Goal: Feedback & Contribution: Submit feedback/report problem

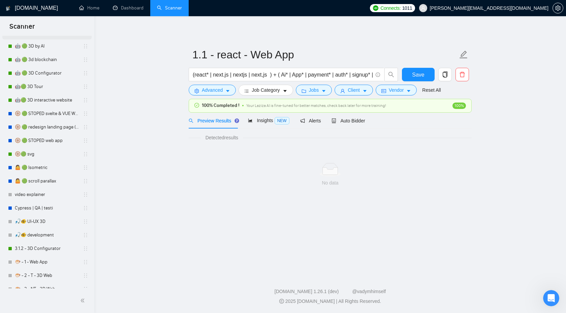
scroll to position [191, 0]
click at [52, 117] on link "🛞 🟢 STOPED svelte & VUE Web apps PRICE++" at bounding box center [47, 113] width 64 height 13
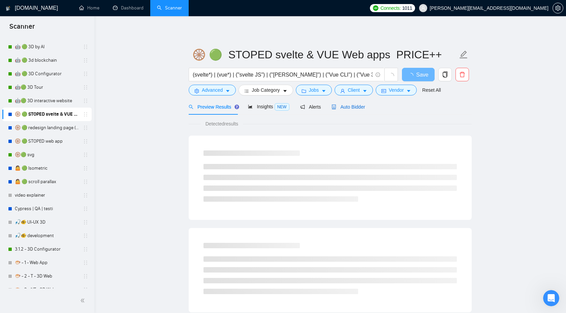
click at [341, 108] on span "Auto Bidder" at bounding box center [348, 106] width 33 height 5
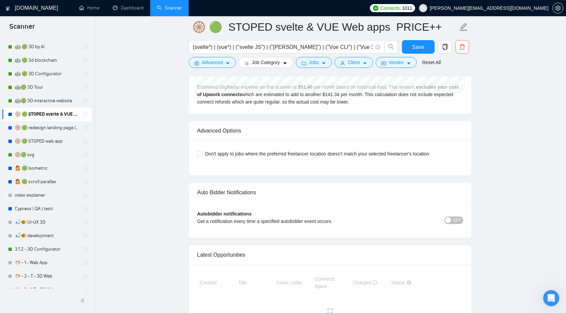
scroll to position [1517, 0]
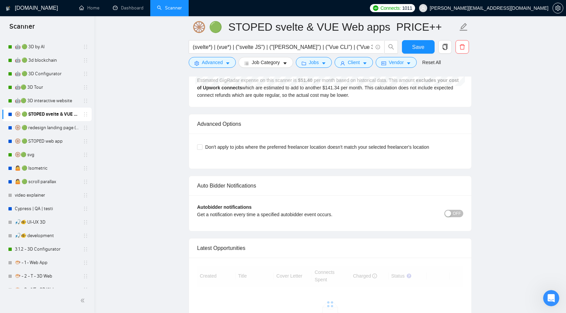
click at [452, 217] on button "OFF" at bounding box center [453, 213] width 19 height 7
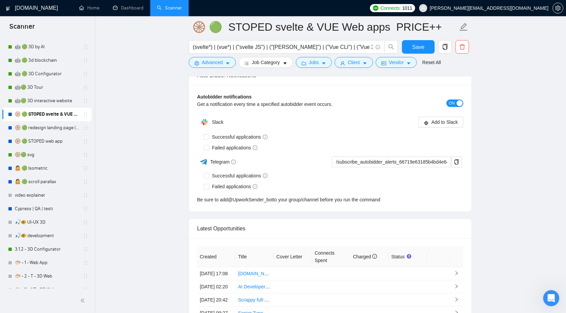
scroll to position [1584, 0]
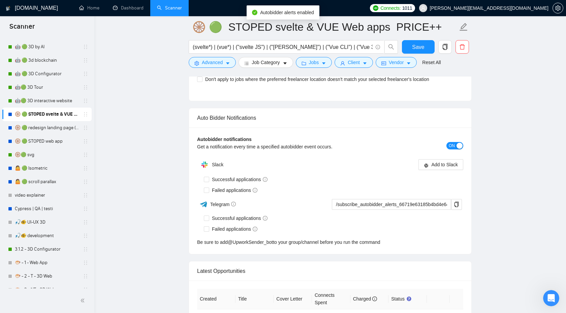
click at [456, 149] on div "ON" at bounding box center [430, 145] width 67 height 8
click at [454, 149] on span "ON" at bounding box center [452, 145] width 6 height 7
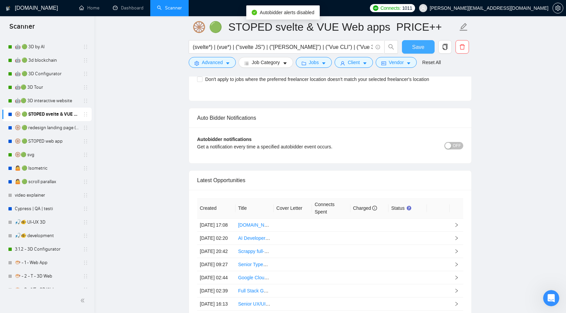
click at [414, 46] on span "Save" at bounding box center [418, 47] width 12 height 8
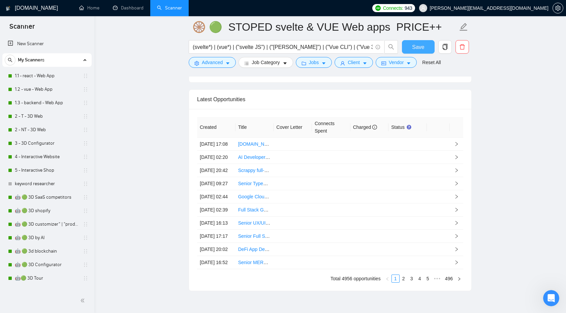
scroll to position [74, 0]
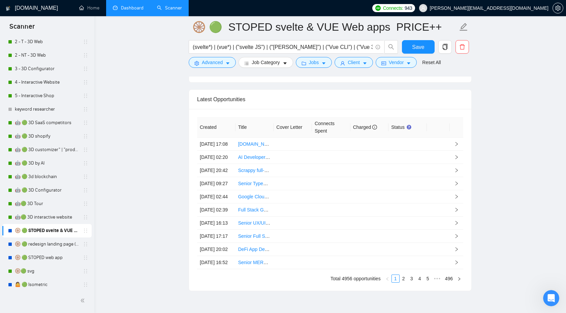
click at [129, 8] on link "Dashboard" at bounding box center [128, 8] width 31 height 6
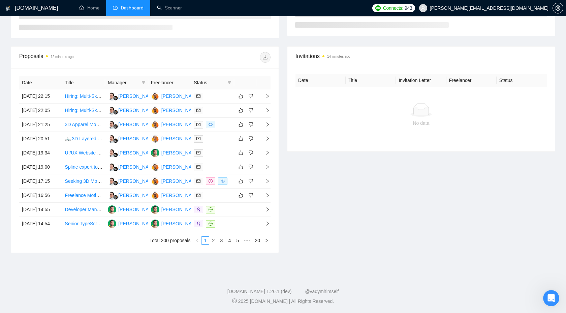
scroll to position [98, 0]
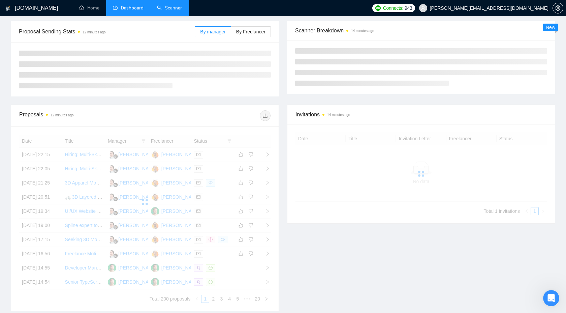
click at [174, 11] on link "Scanner" at bounding box center [169, 8] width 25 height 6
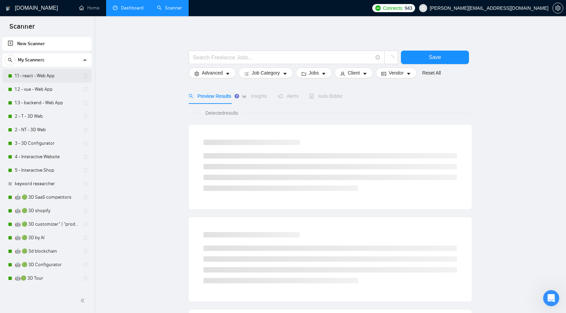
click at [43, 76] on link "1.1 - react - Web App" at bounding box center [47, 75] width 64 height 13
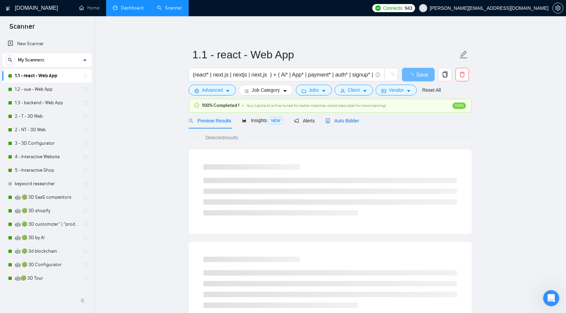
click at [342, 118] on span "Auto Bidder" at bounding box center [341, 120] width 33 height 5
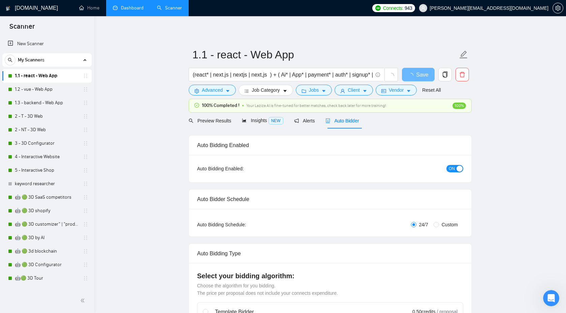
checkbox input "true"
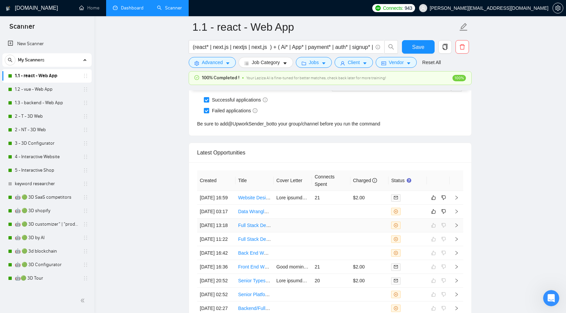
scroll to position [1766, 0]
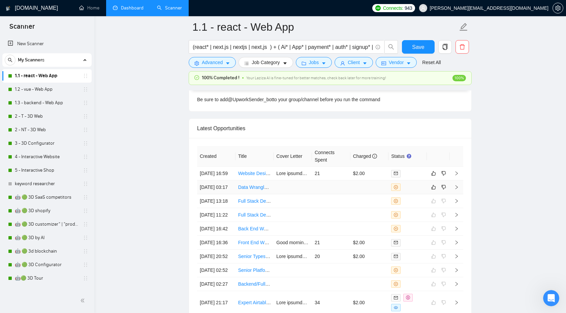
click at [458, 189] on icon "right" at bounding box center [456, 187] width 5 height 5
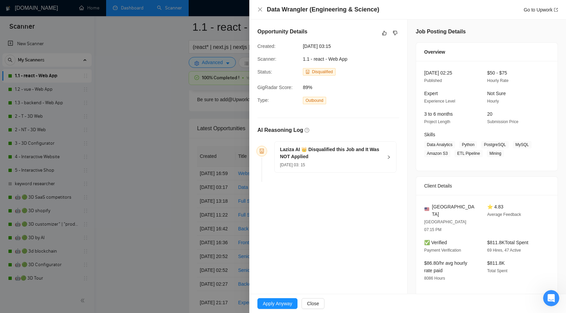
click at [388, 157] on icon "right" at bounding box center [389, 157] width 4 height 4
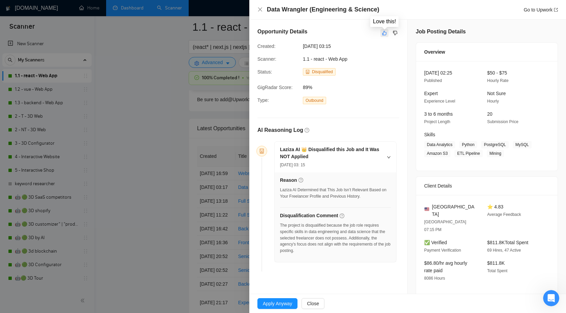
click at [381, 32] on button "button" at bounding box center [384, 33] width 8 height 8
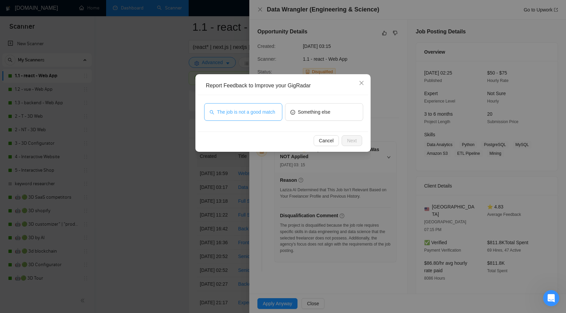
click at [258, 108] on span "The job is not a good match" at bounding box center [246, 111] width 58 height 7
click at [354, 139] on span "Next" at bounding box center [352, 140] width 10 height 7
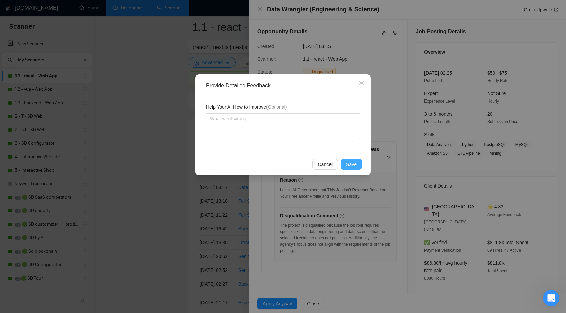
click at [351, 160] on span "Save" at bounding box center [351, 163] width 11 height 7
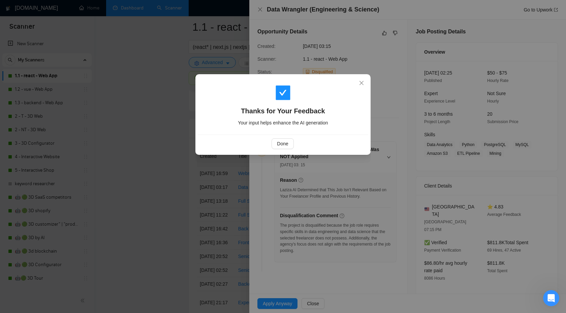
click at [265, 143] on div "Done" at bounding box center [282, 143] width 159 height 11
click at [284, 143] on span "Done" at bounding box center [282, 143] width 11 height 7
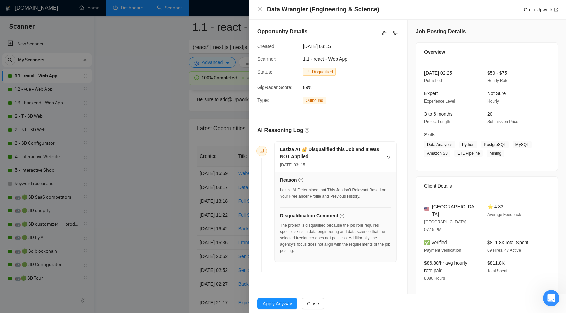
click at [168, 243] on div at bounding box center [283, 156] width 566 height 313
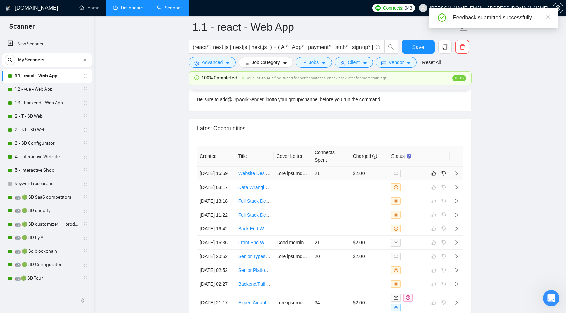
click at [457, 176] on icon "right" at bounding box center [456, 173] width 5 height 5
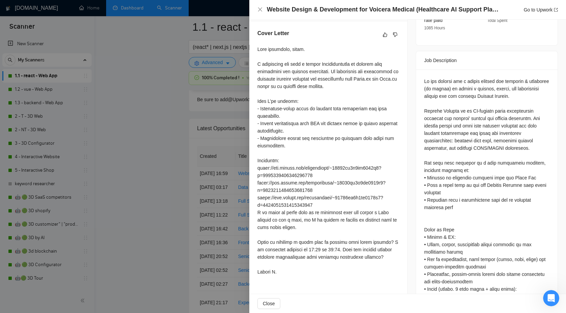
scroll to position [126, 0]
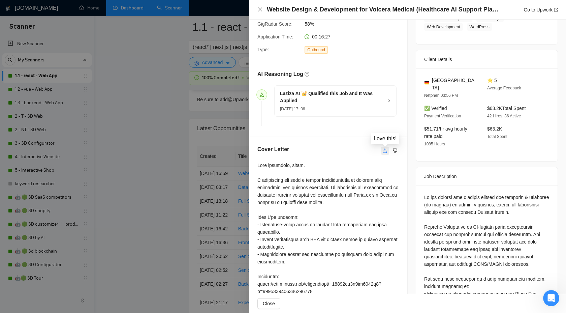
click at [387, 147] on button "button" at bounding box center [385, 151] width 8 height 8
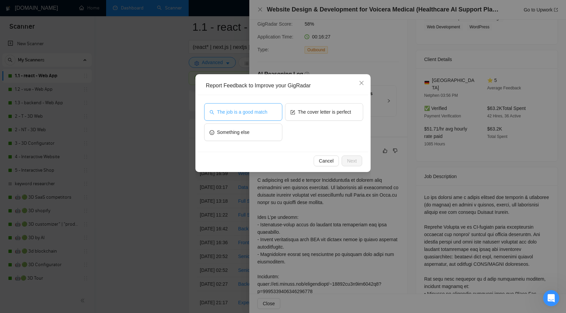
click at [249, 113] on span "The job is a good match" at bounding box center [242, 111] width 50 height 7
click at [347, 160] on span "Next" at bounding box center [352, 160] width 10 height 7
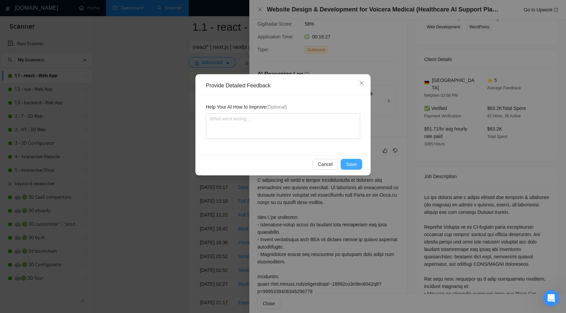
click at [344, 163] on button "Save" at bounding box center [352, 164] width 22 height 11
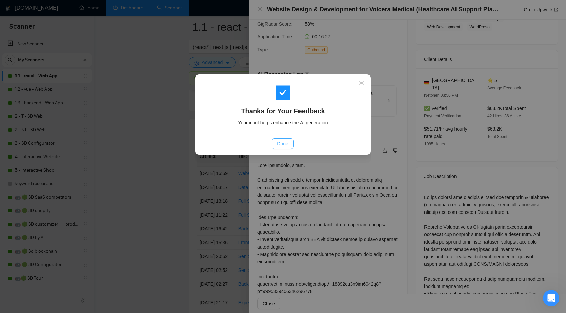
click at [279, 142] on span "Done" at bounding box center [282, 143] width 11 height 7
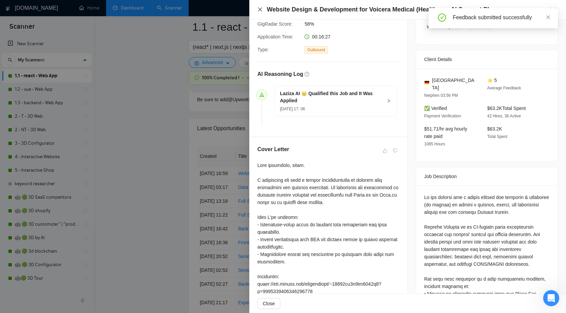
click at [259, 8] on icon "close" at bounding box center [260, 9] width 4 height 4
